Goal: Task Accomplishment & Management: Manage account settings

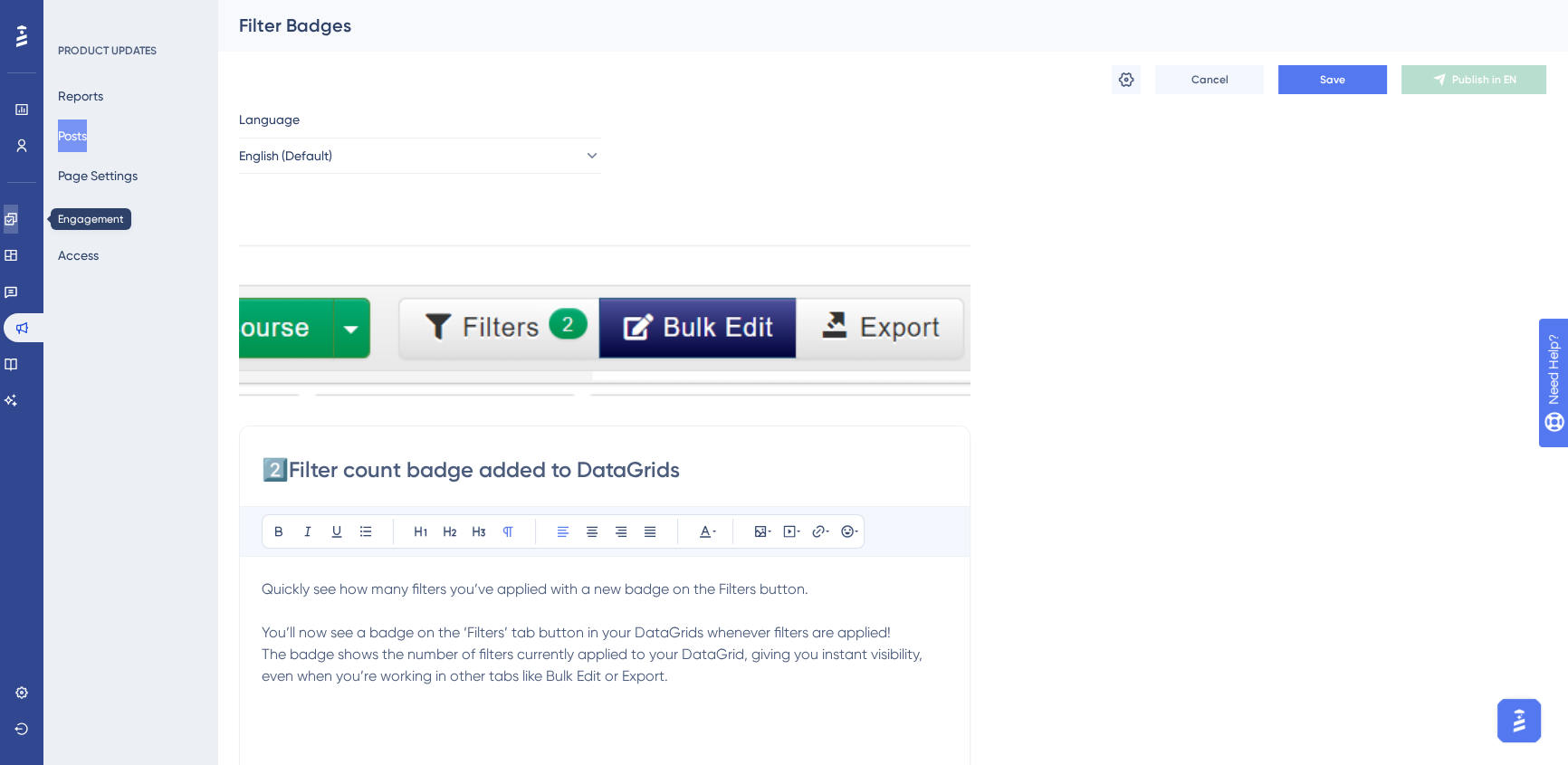
click at [18, 208] on link at bounding box center [11, 219] width 15 height 29
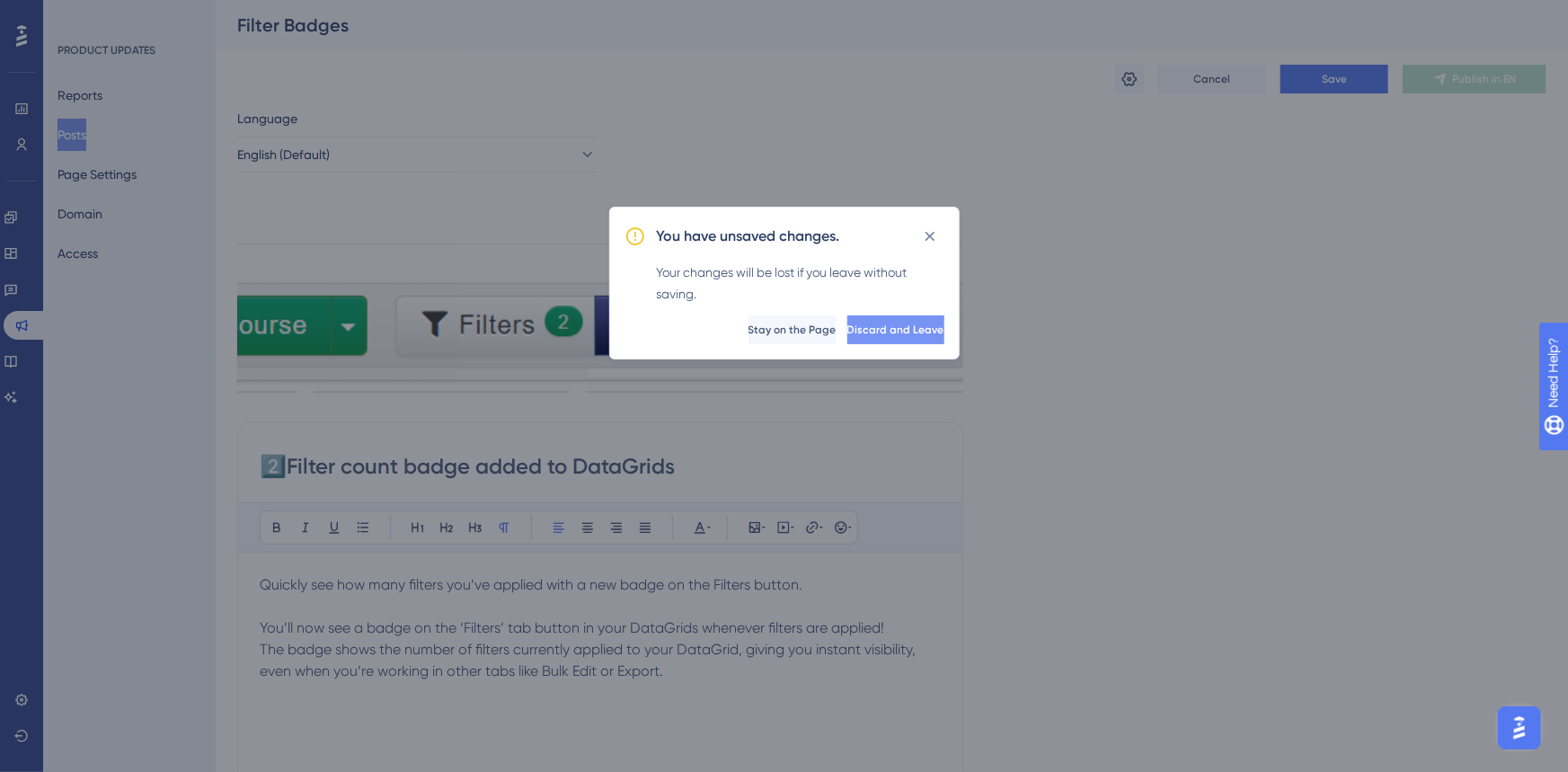
click at [902, 336] on button "Discard and Leave" at bounding box center [896, 330] width 97 height 29
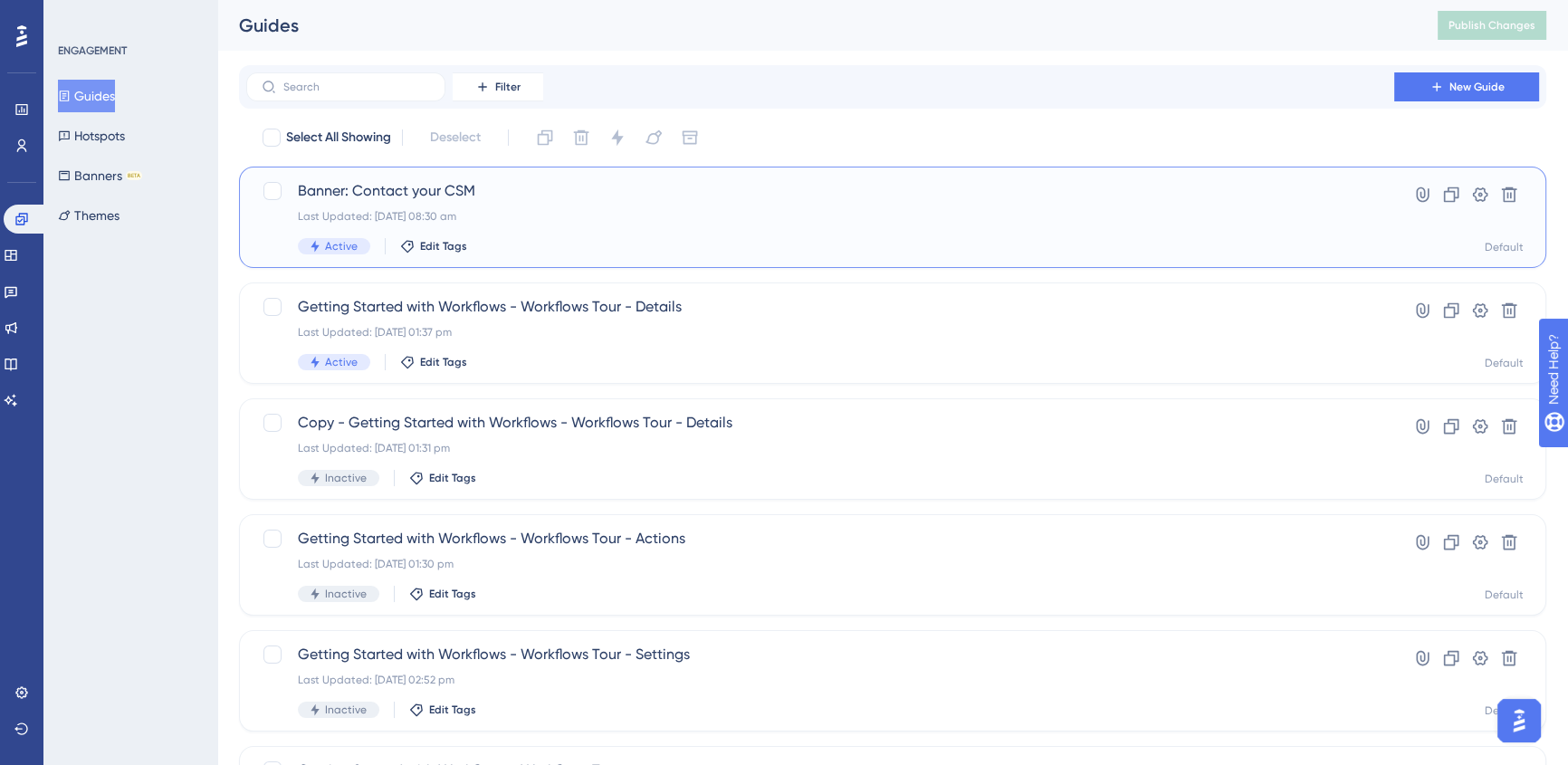
click at [457, 216] on div "Last Updated: [DATE] 08:30 am" at bounding box center [820, 215] width 1045 height 15
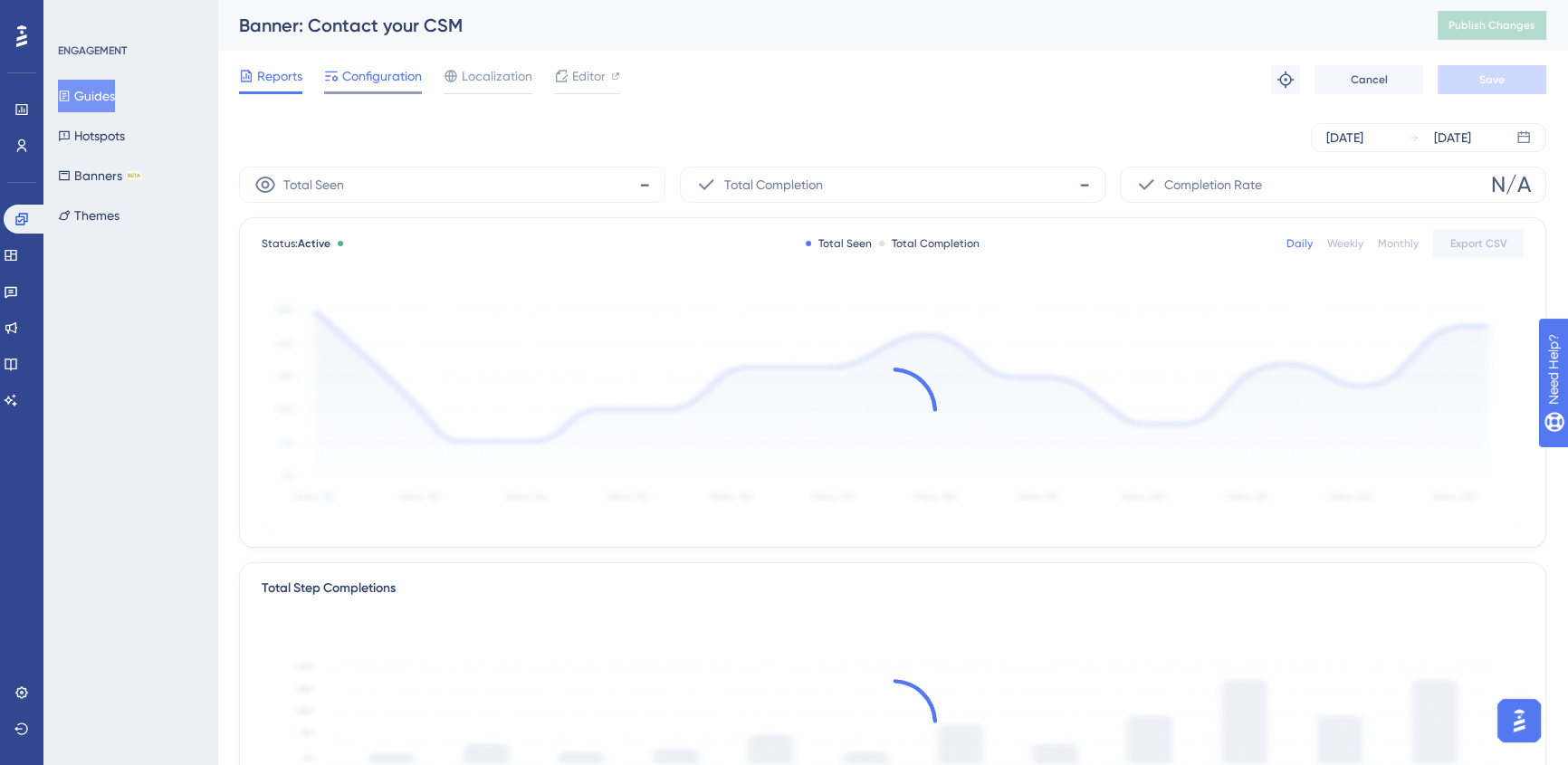
click at [392, 70] on span "Configuration" at bounding box center [381, 76] width 79 height 22
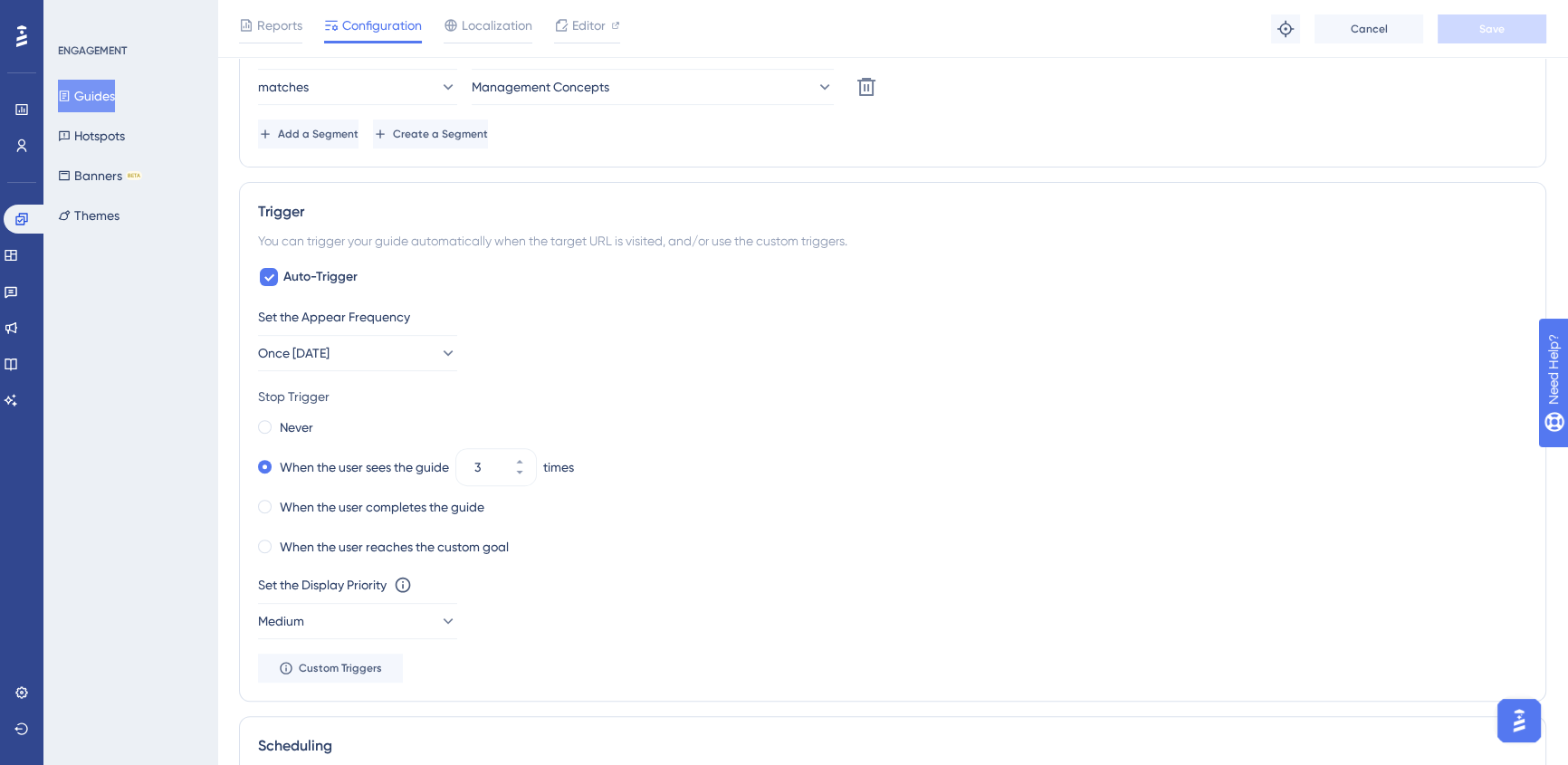
scroll to position [823, 0]
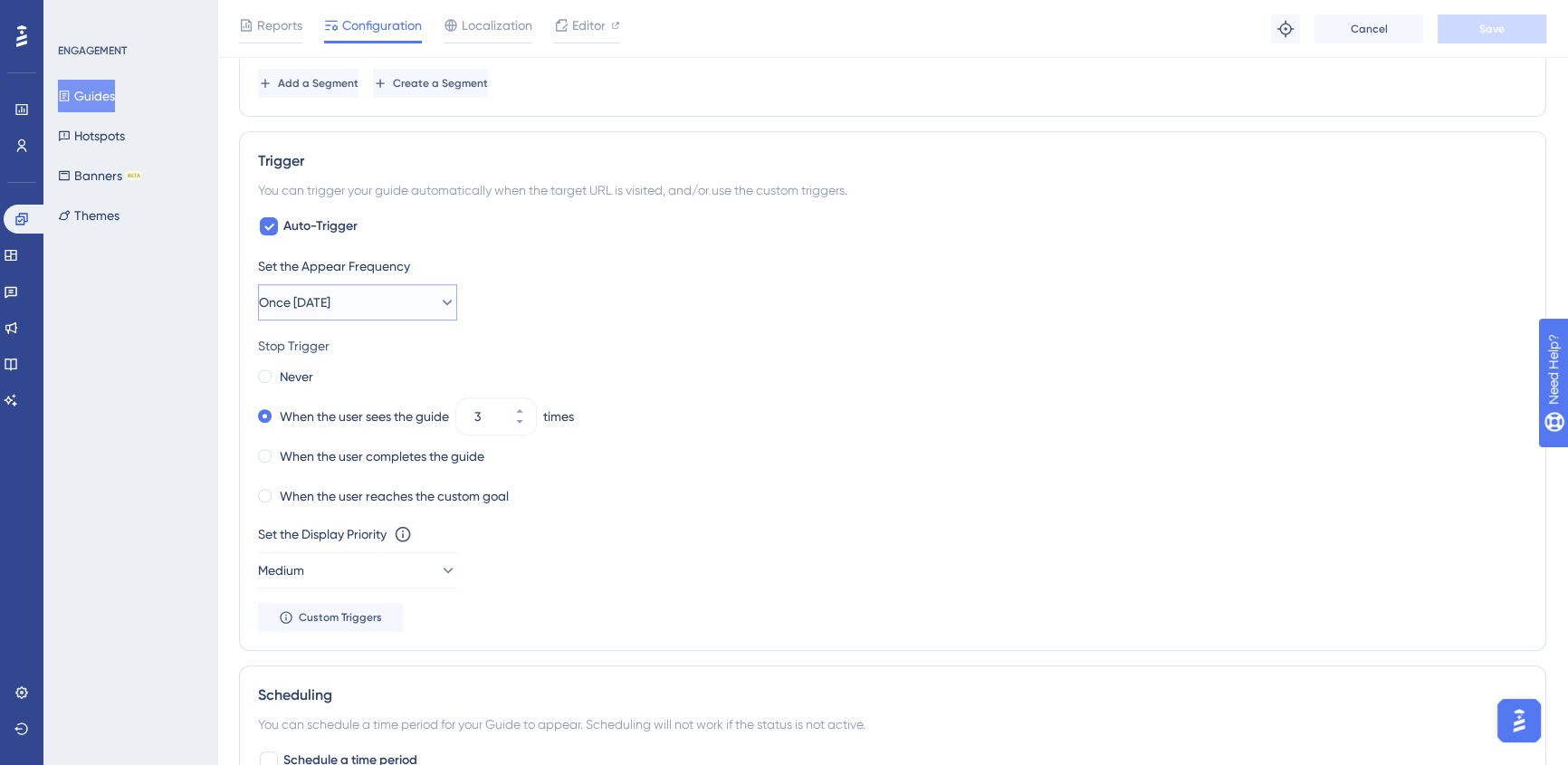
click at [383, 304] on button "Once [DATE]" at bounding box center [357, 302] width 199 height 36
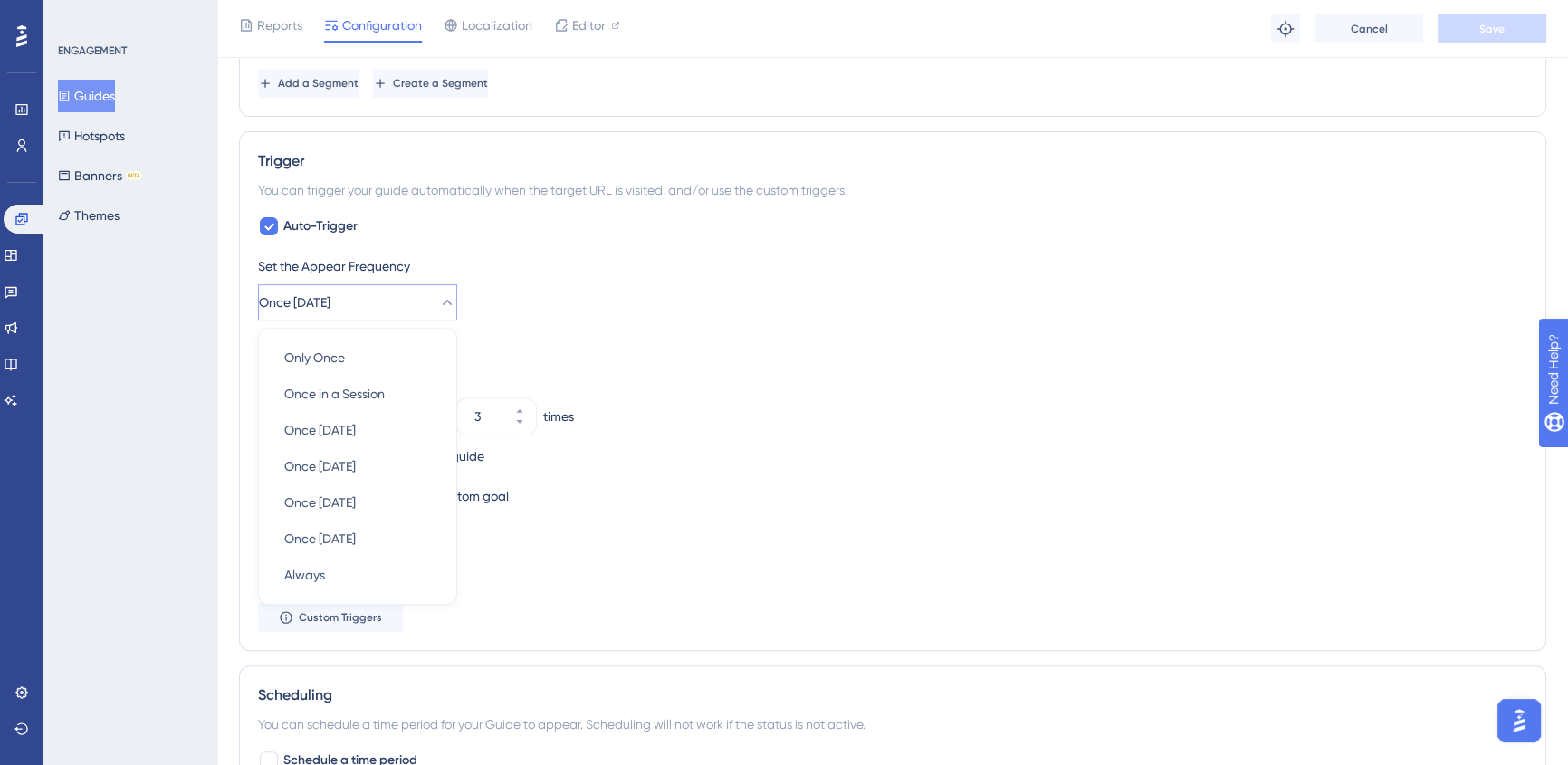
scroll to position [902, 0]
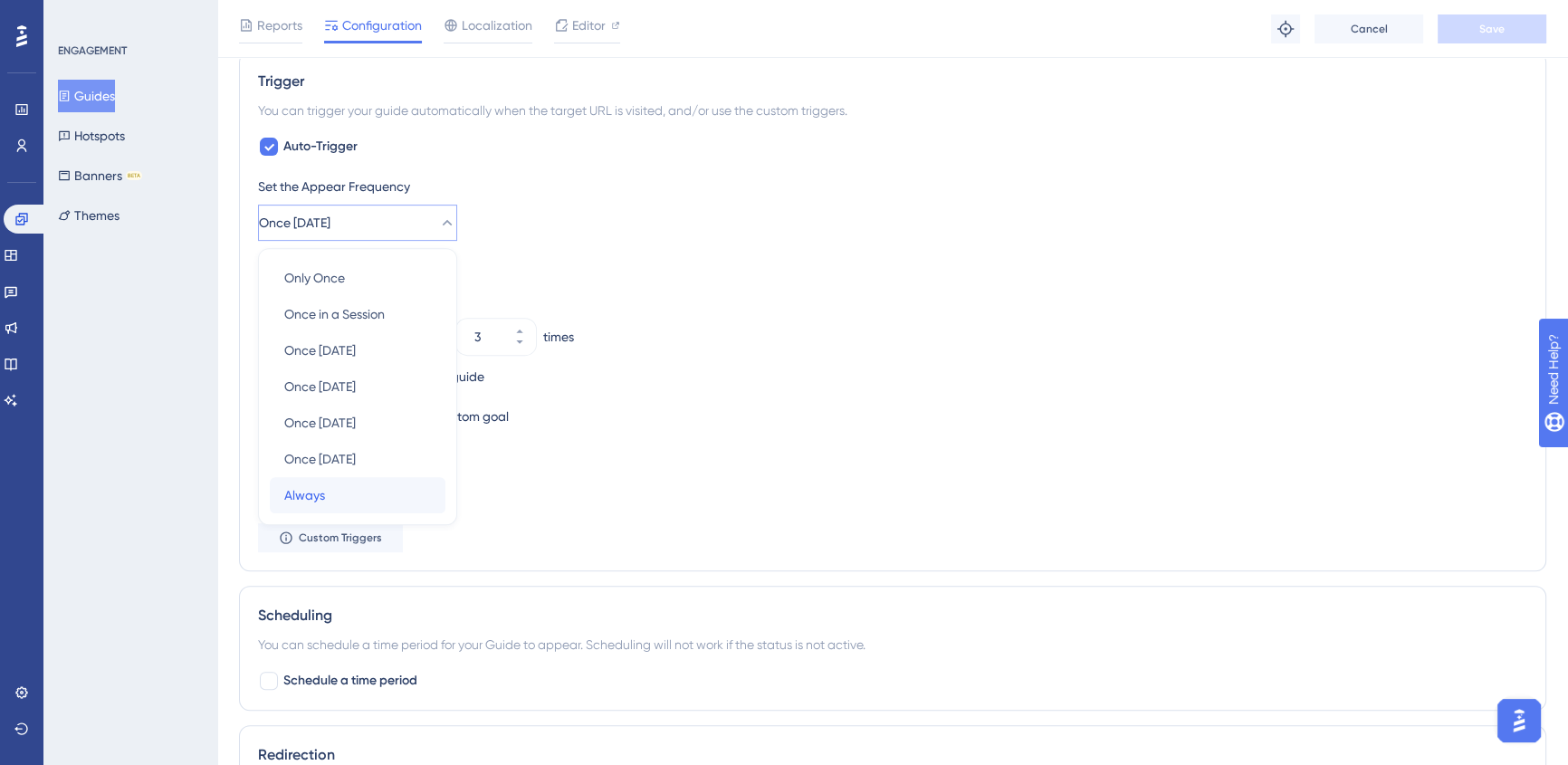
click at [358, 504] on div "Always Always" at bounding box center [358, 495] width 147 height 36
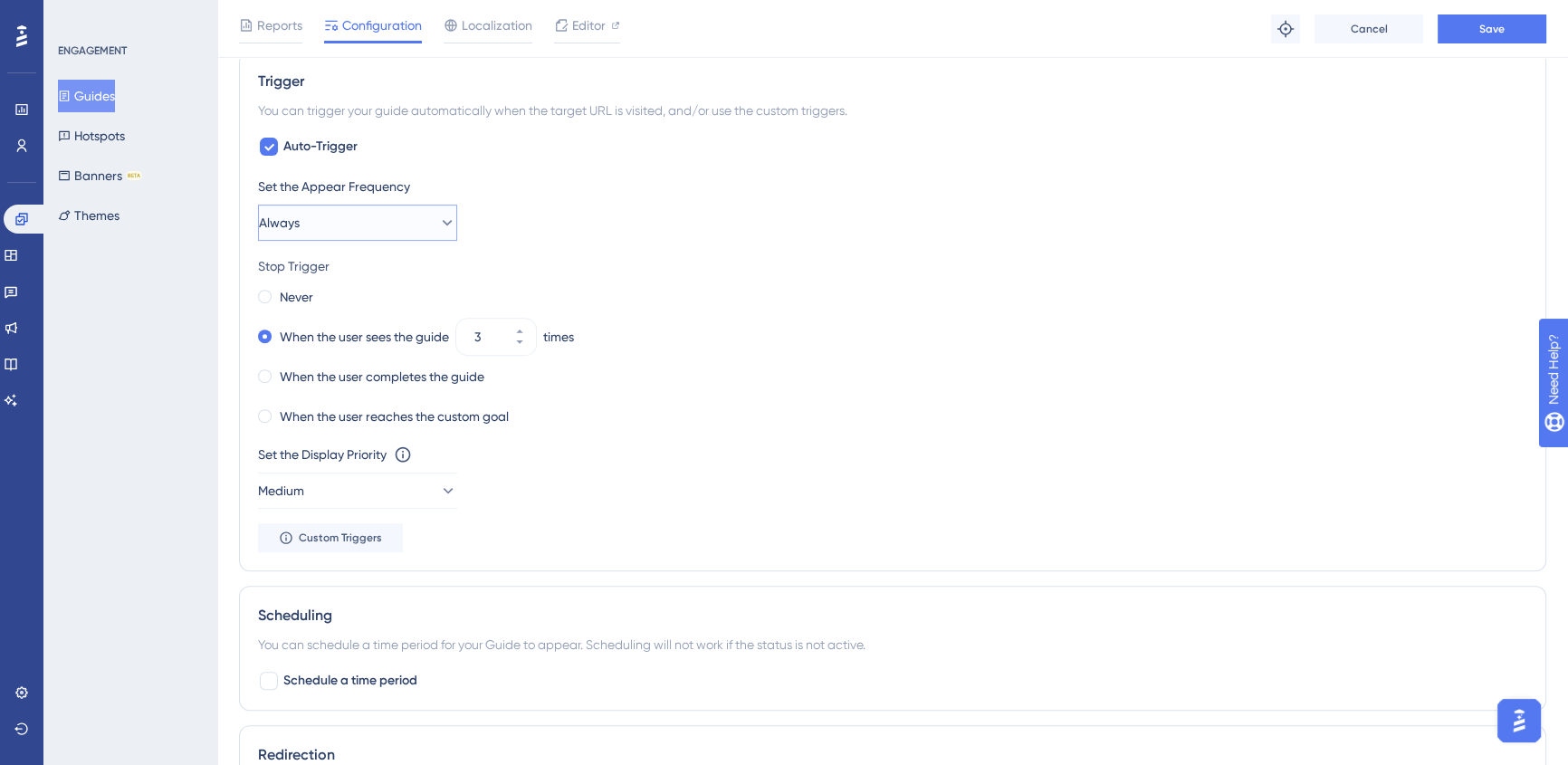
click at [400, 217] on button "Always" at bounding box center [357, 222] width 199 height 36
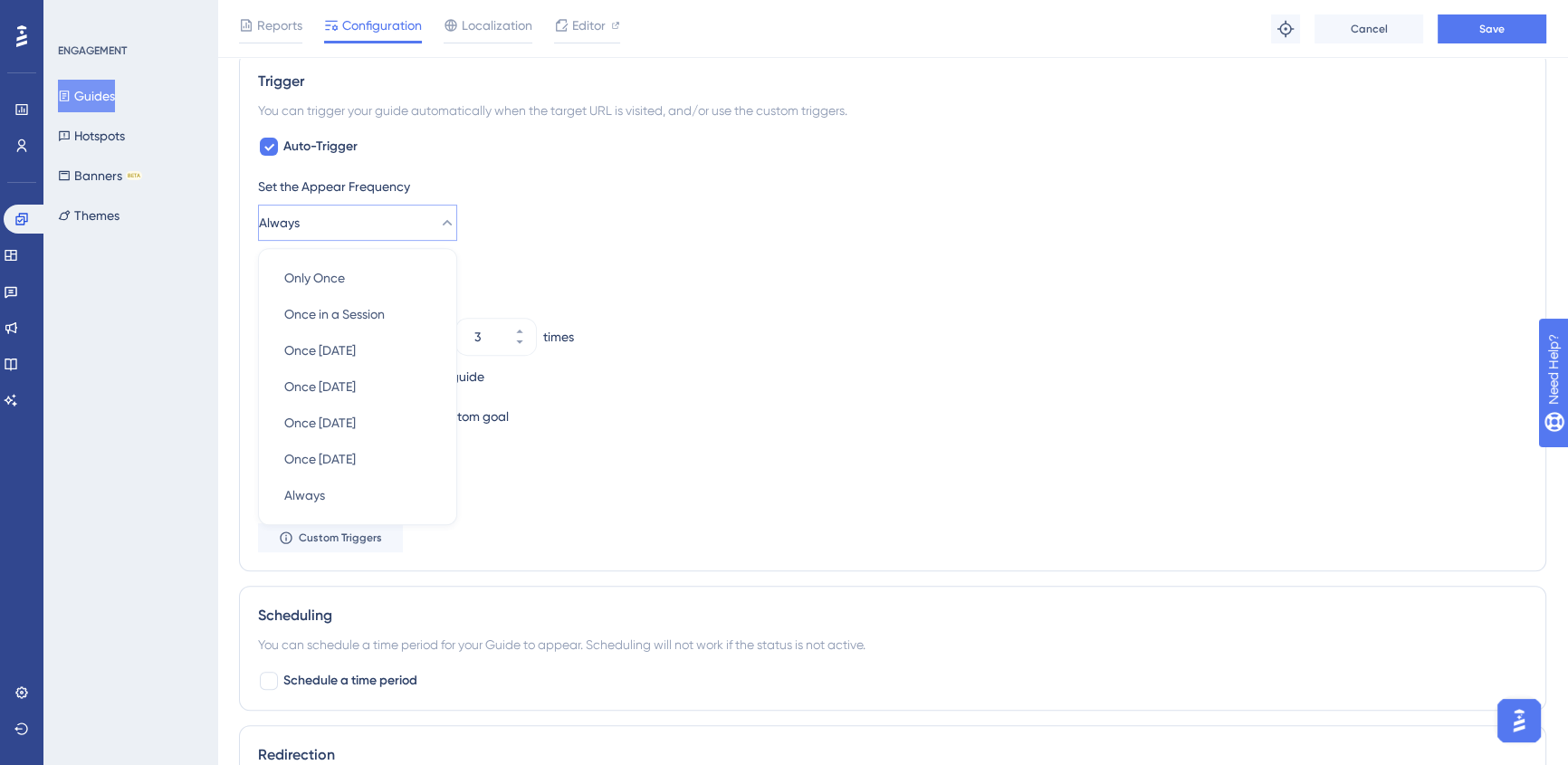
scroll to position [905, 0]
click at [380, 322] on div "Once in a Session Once in a Session" at bounding box center [358, 311] width 147 height 36
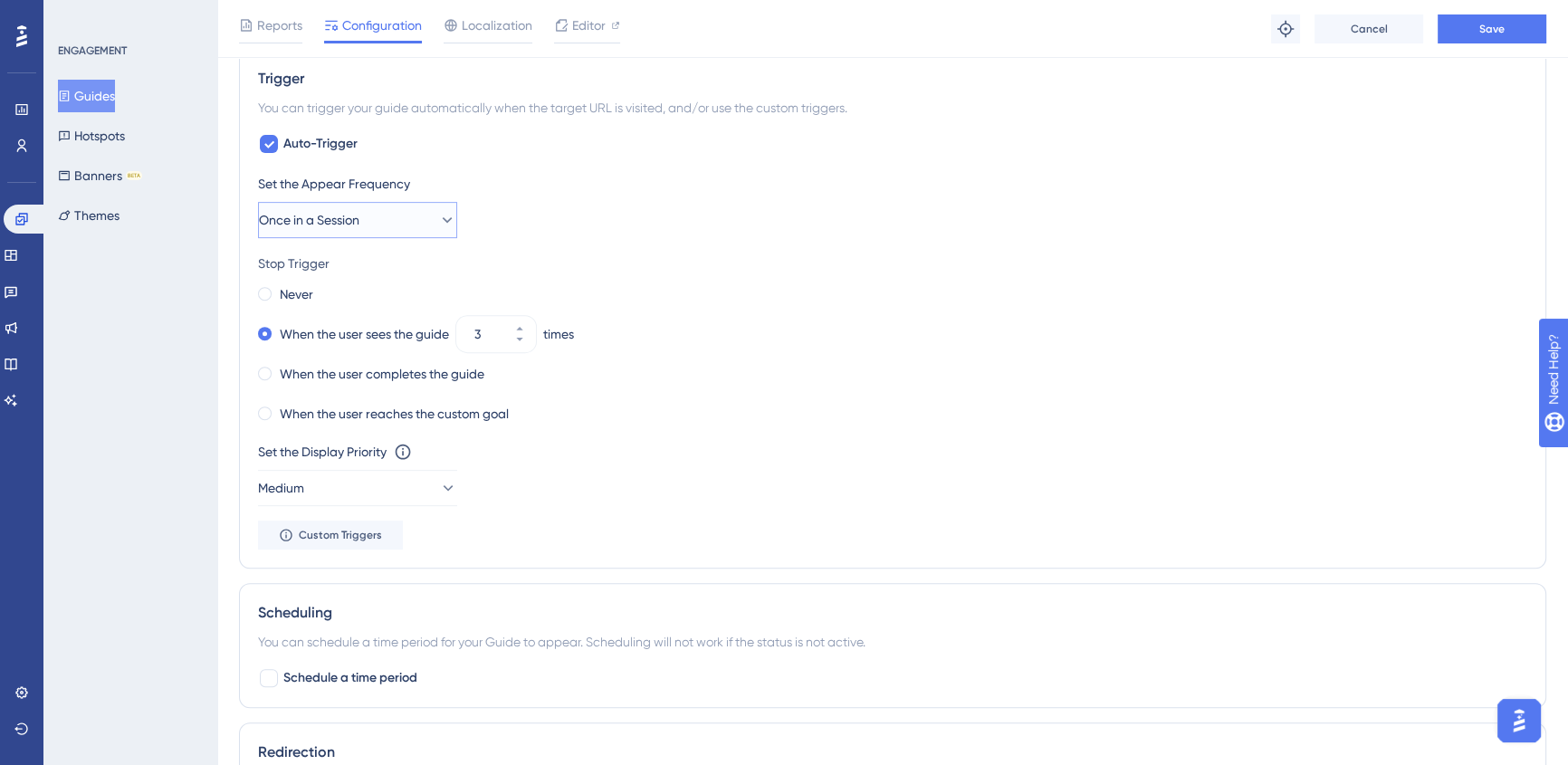
click at [340, 222] on span "Once in a Session" at bounding box center [309, 219] width 101 height 22
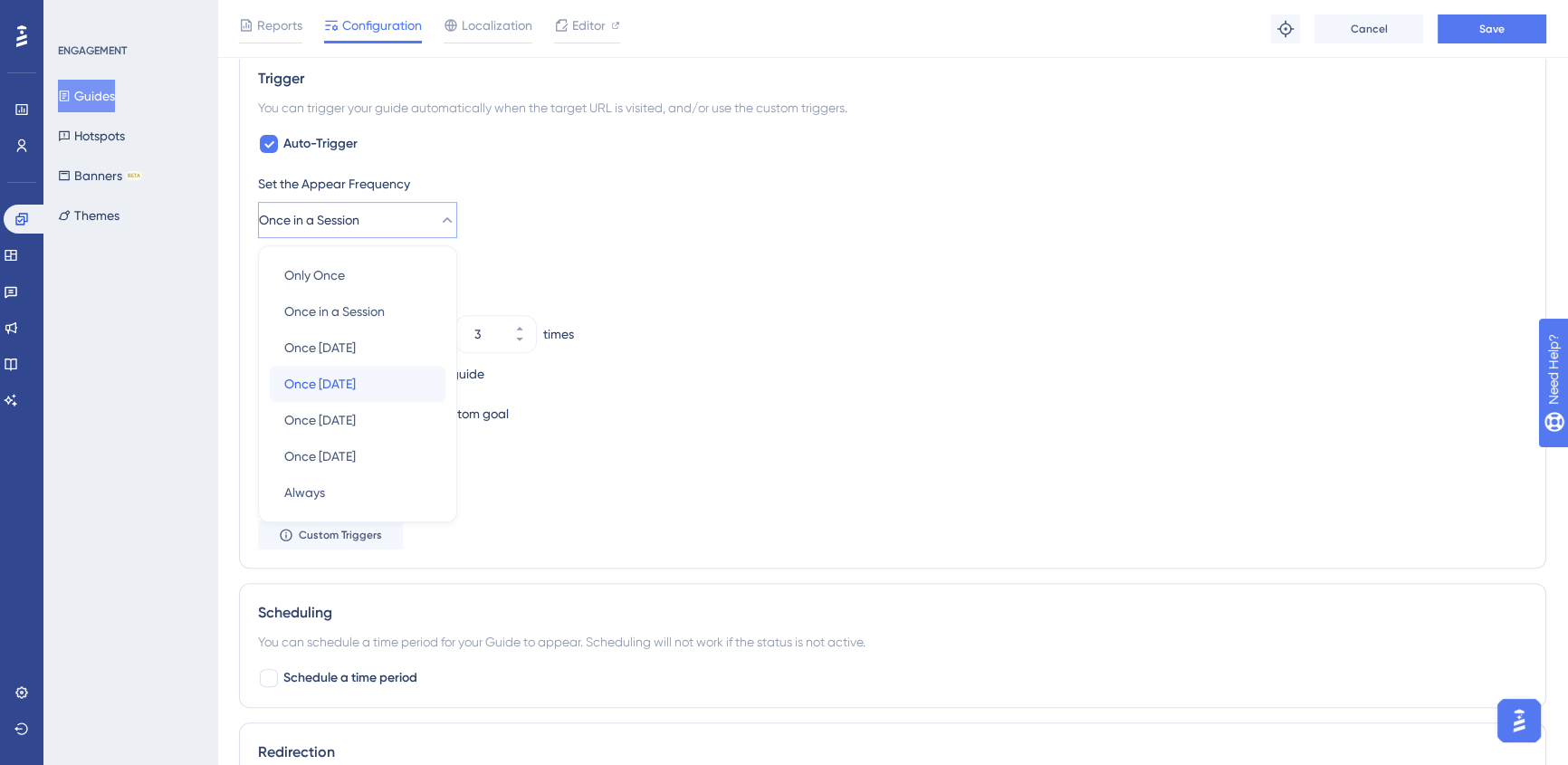
click at [340, 396] on div "Once [DATE] Once [DATE]" at bounding box center [358, 383] width 147 height 36
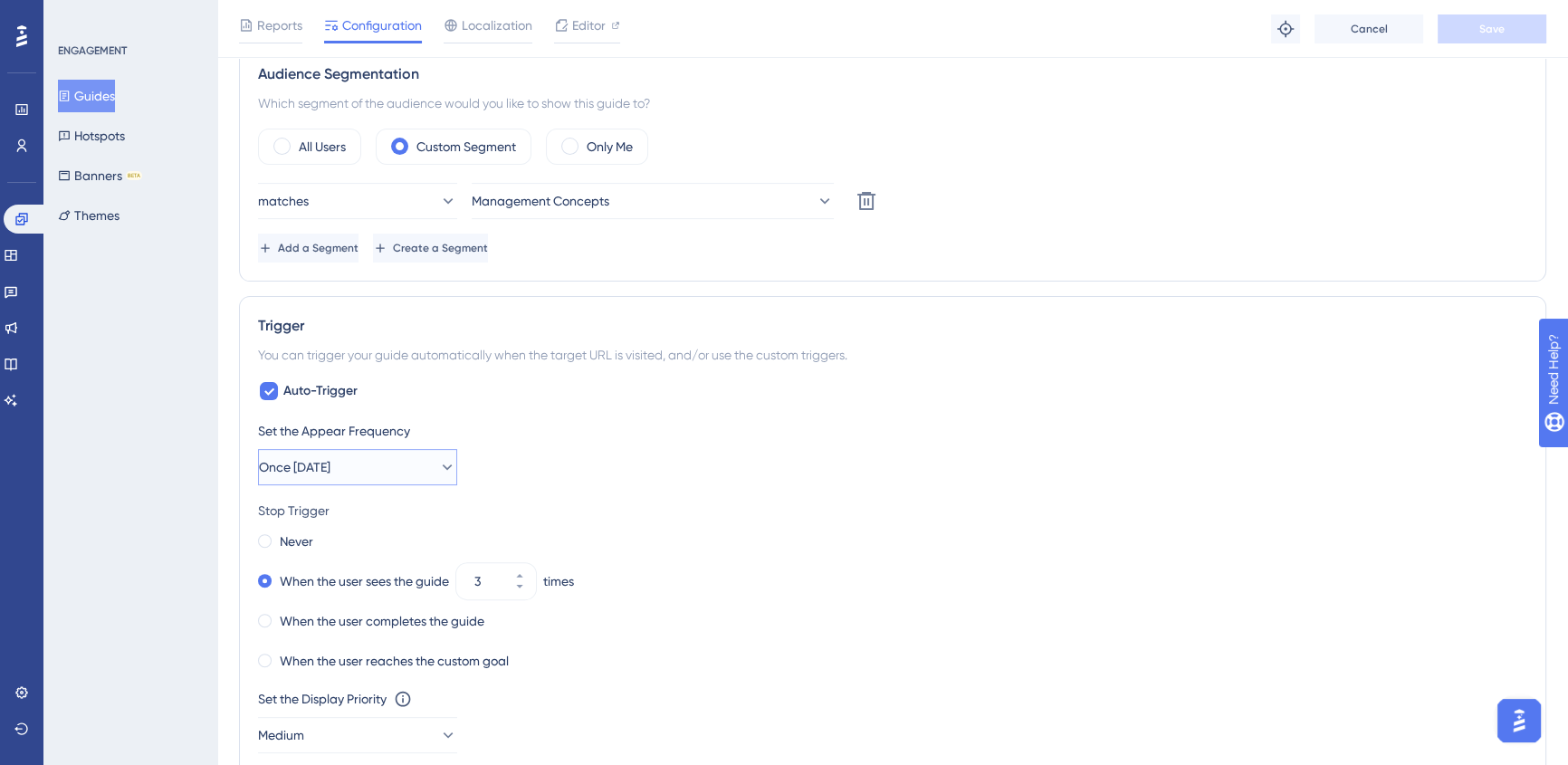
click at [438, 465] on icon at bounding box center [447, 466] width 18 height 18
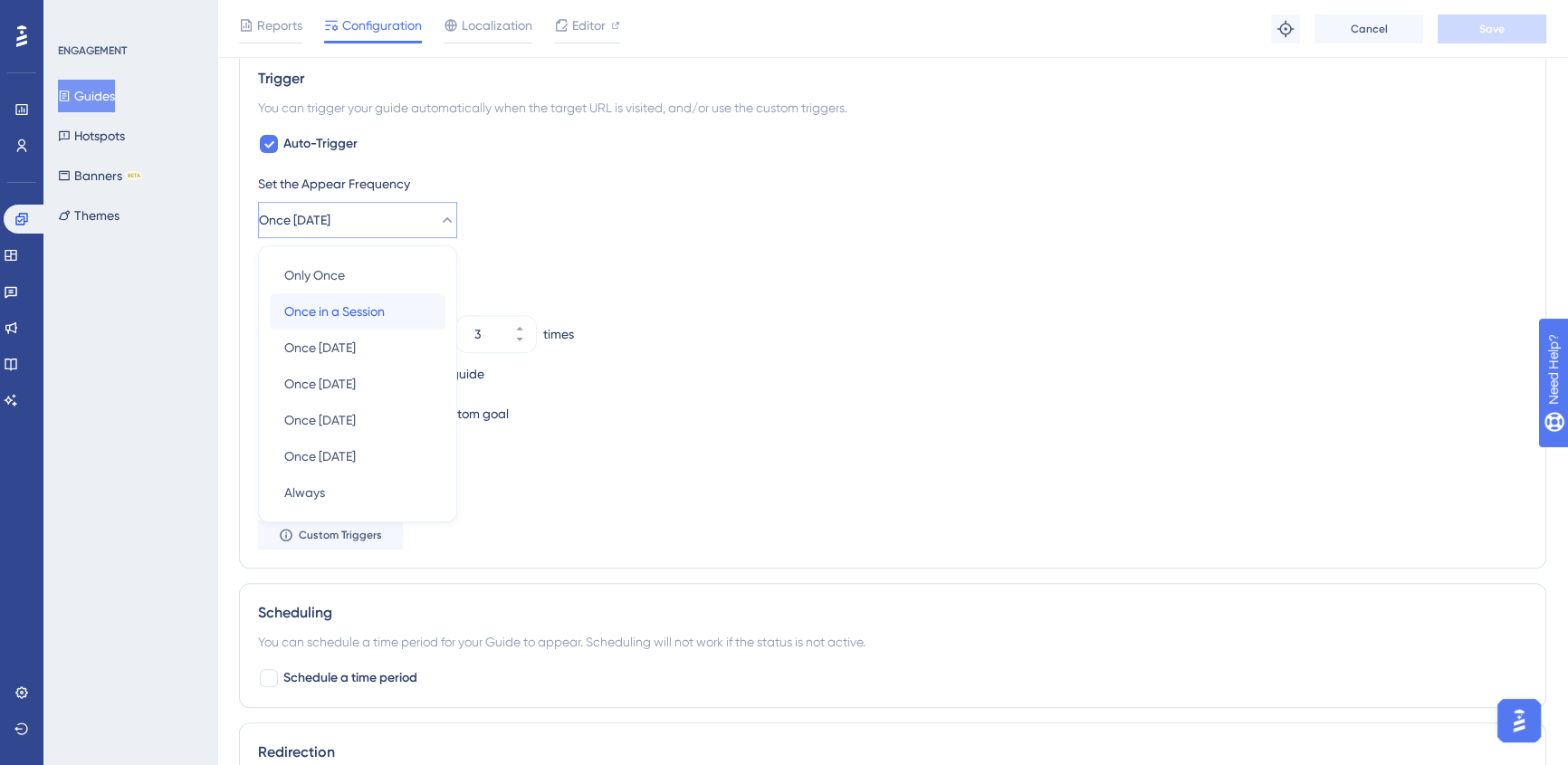
click at [371, 310] on span "Once in a Session" at bounding box center [334, 311] width 101 height 22
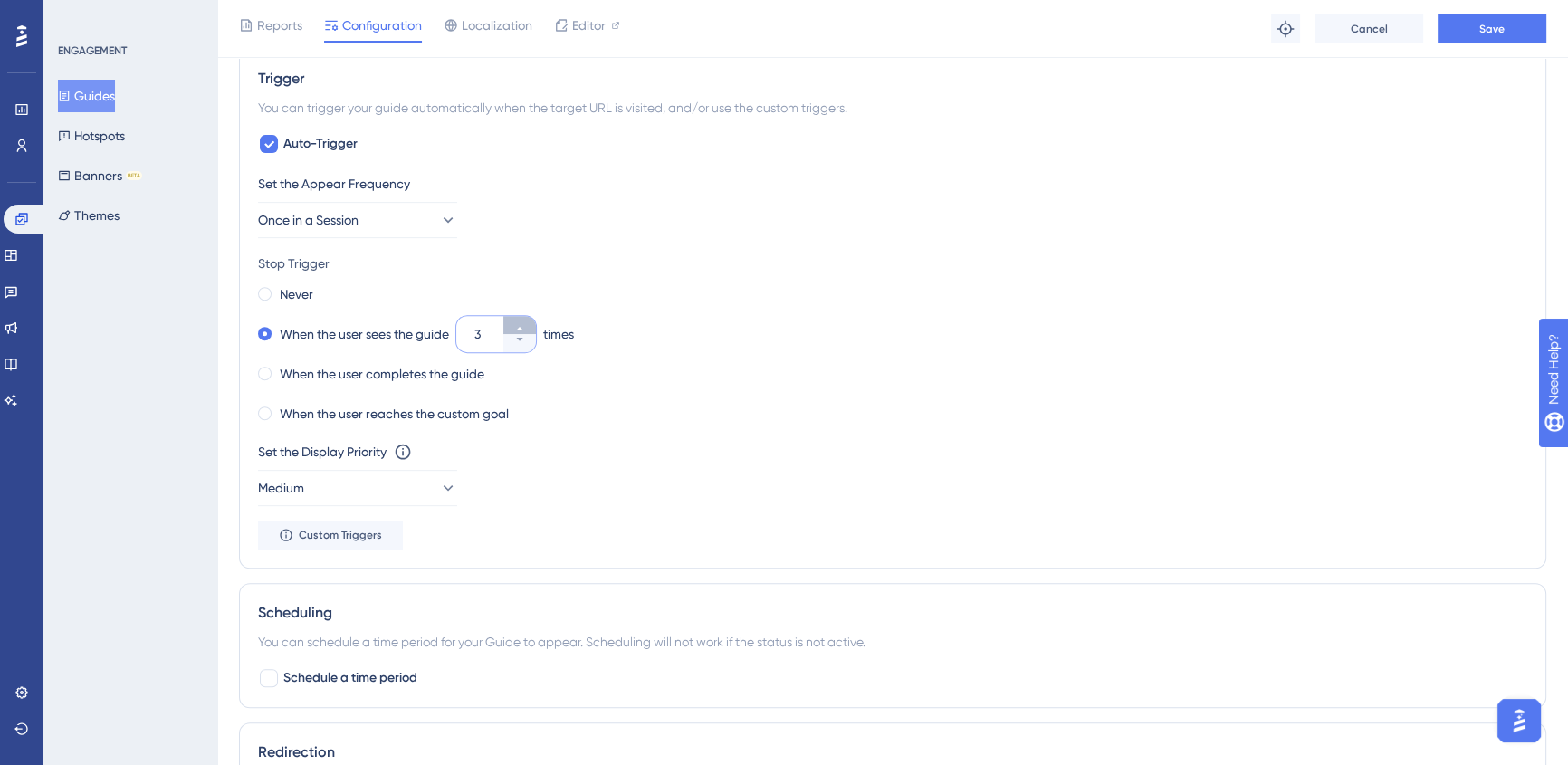
click at [525, 330] on icon at bounding box center [519, 328] width 11 height 11
click at [525, 316] on button "4" at bounding box center [519, 324] width 32 height 18
click at [525, 316] on button "5" at bounding box center [519, 324] width 32 height 18
click at [525, 316] on button "6" at bounding box center [519, 324] width 32 height 18
click at [525, 316] on button "7" at bounding box center [519, 324] width 32 height 18
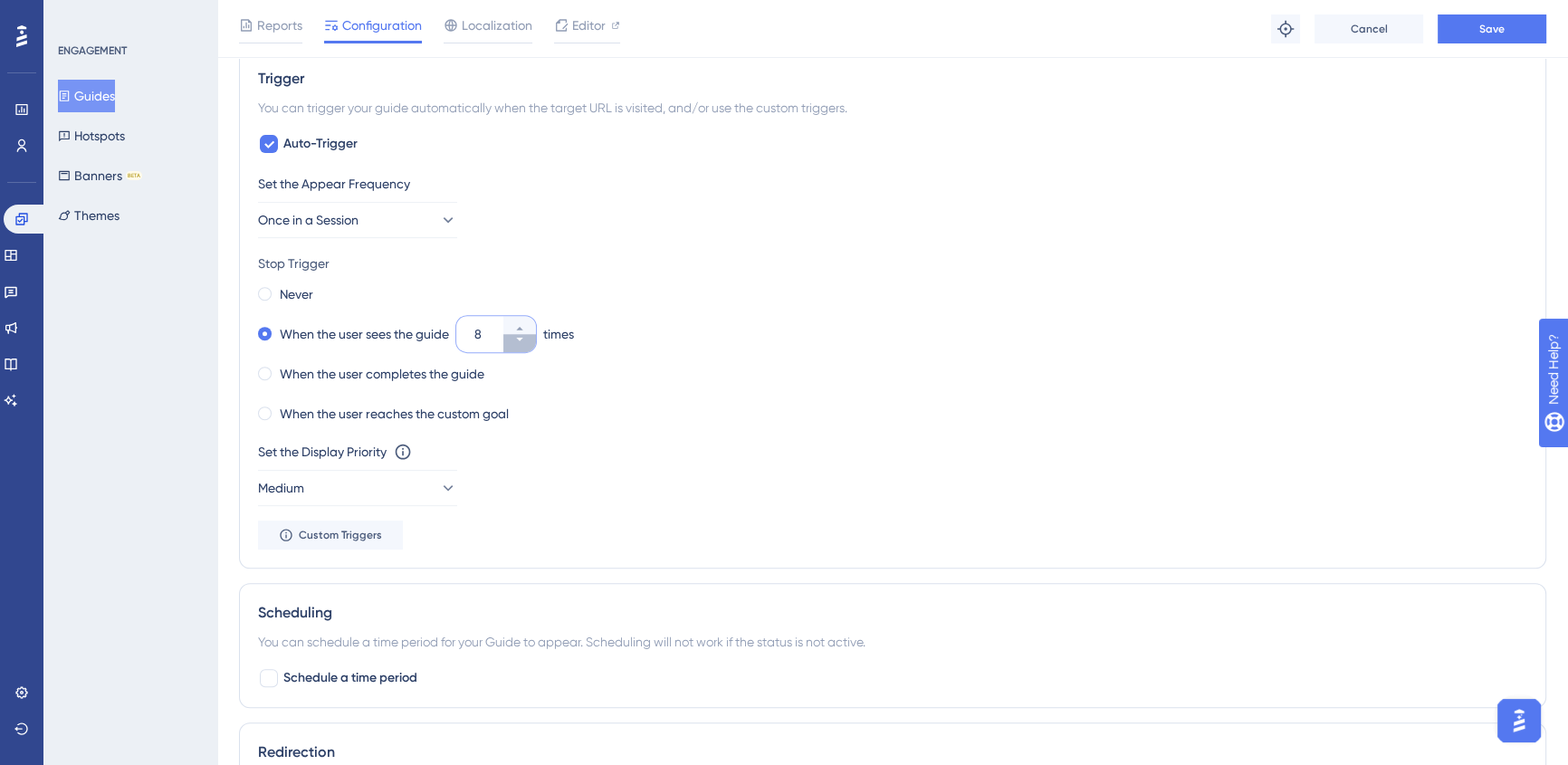
click at [526, 345] on button "8" at bounding box center [519, 343] width 32 height 18
type input "7"
click at [1483, 36] on button "Save" at bounding box center [1492, 29] width 109 height 29
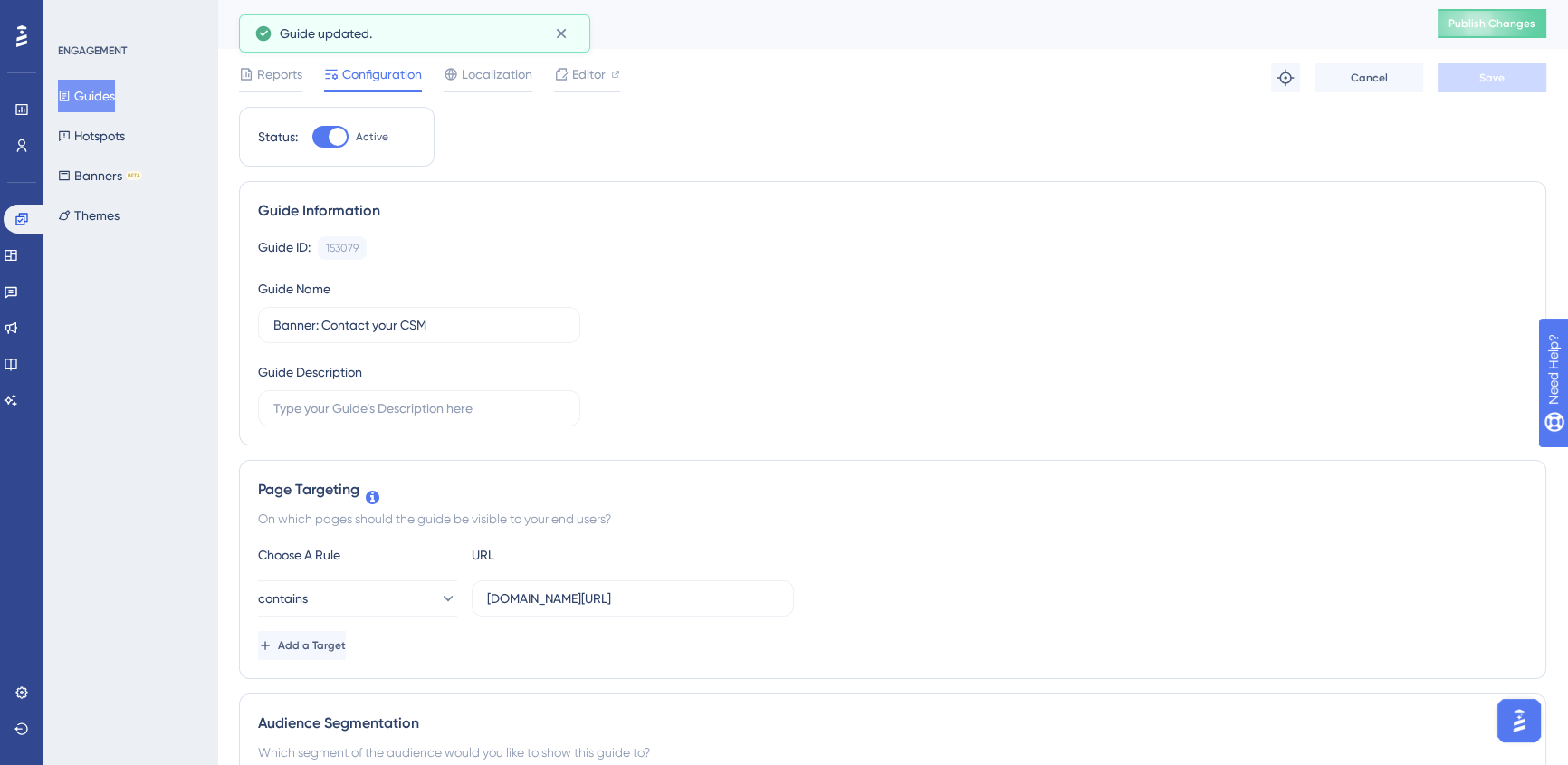
scroll to position [0, 0]
click at [17, 136] on link at bounding box center [22, 146] width 15 height 29
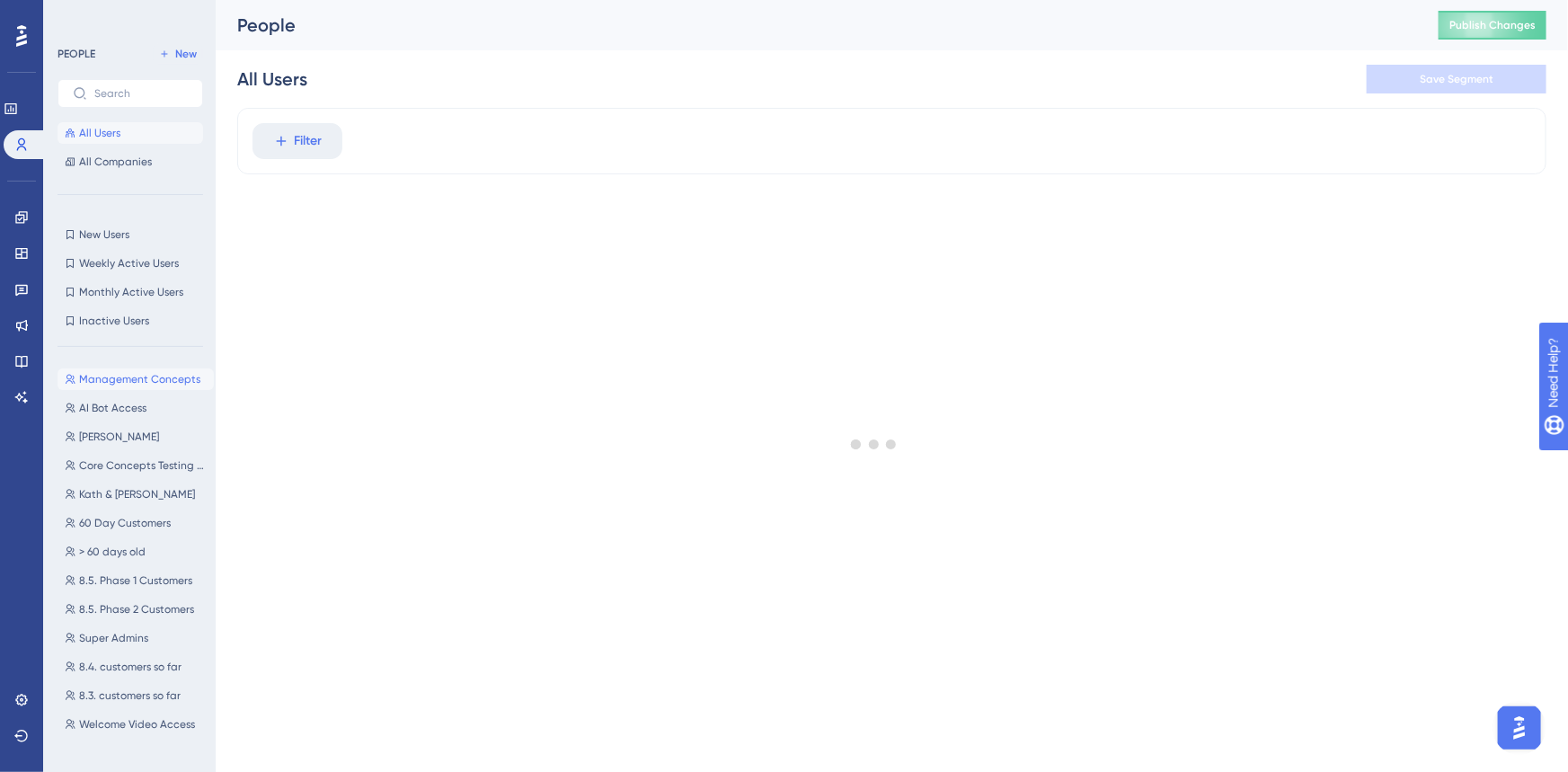
click at [125, 379] on span "Management Concepts" at bounding box center [139, 378] width 122 height 15
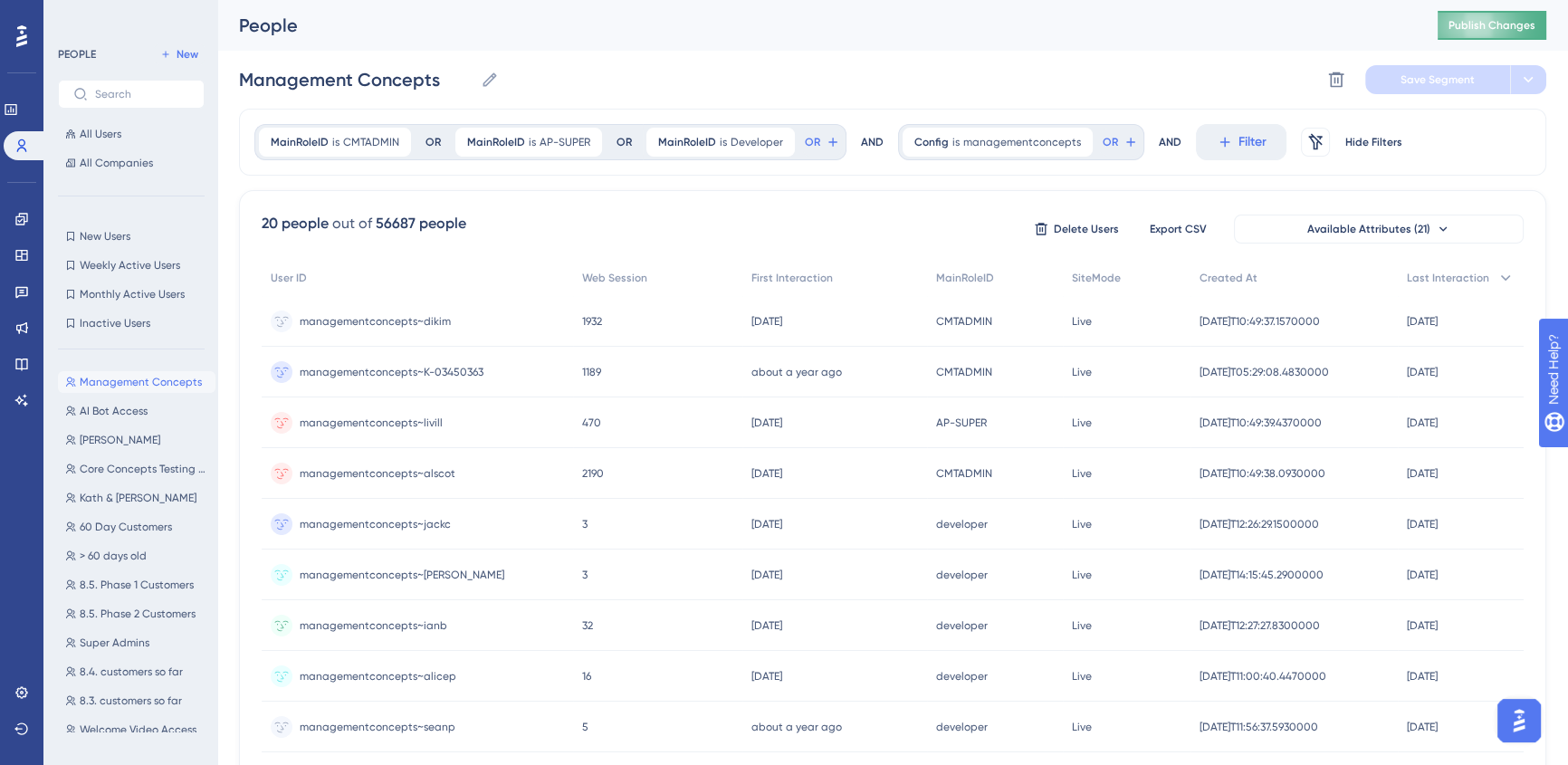
click at [1494, 26] on span "Publish Changes" at bounding box center [1492, 24] width 87 height 15
click at [1462, 28] on span "Publish Changes" at bounding box center [1492, 24] width 87 height 15
